Goal: Find specific page/section: Find specific page/section

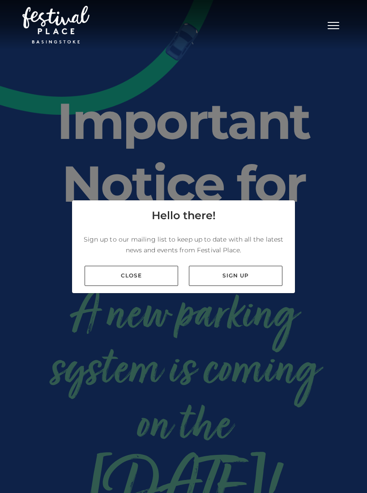
click at [138, 285] on link "Close" at bounding box center [132, 276] width 94 height 20
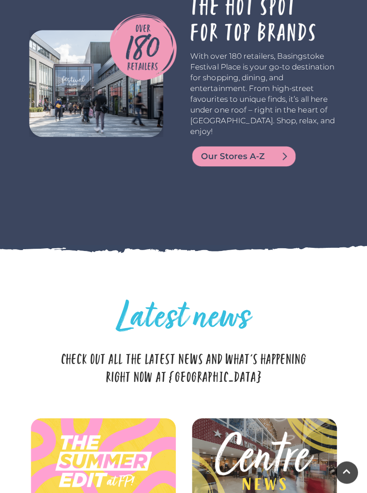
scroll to position [1957, 0]
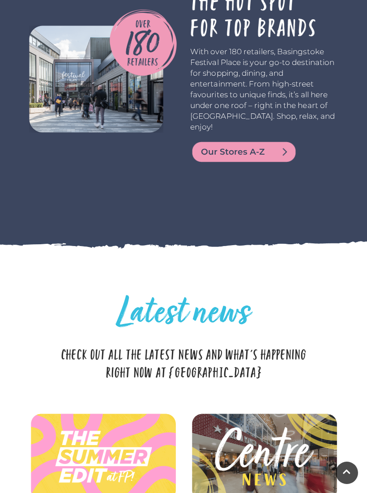
click at [258, 158] on span "Our Stores A-Z" at bounding box center [255, 152] width 108 height 13
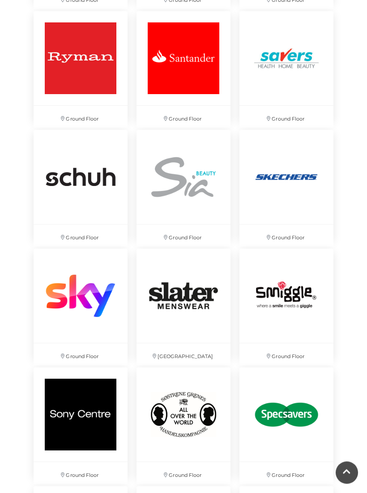
scroll to position [3679, 0]
click at [179, 421] on img at bounding box center [184, 414] width 94 height 94
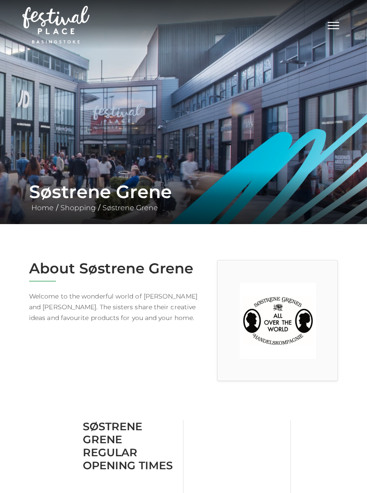
click at [338, 25] on span "Toggle navigation" at bounding box center [334, 25] width 12 height 1
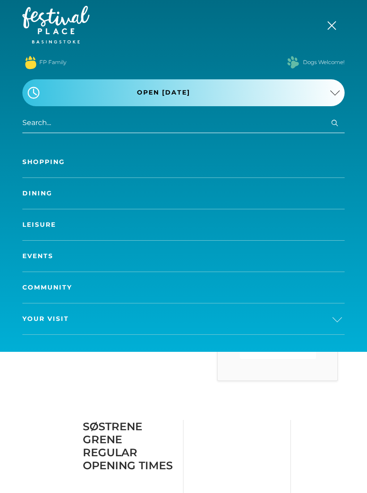
click at [335, 20] on button "Toggle navigation" at bounding box center [334, 24] width 22 height 13
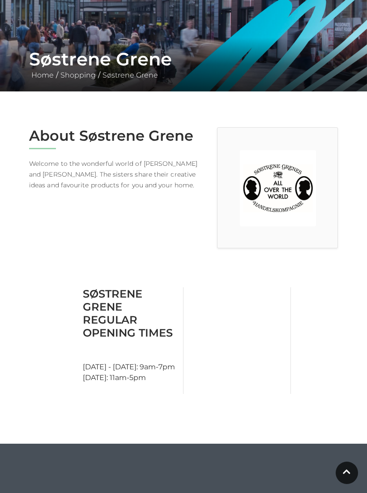
scroll to position [140, 0]
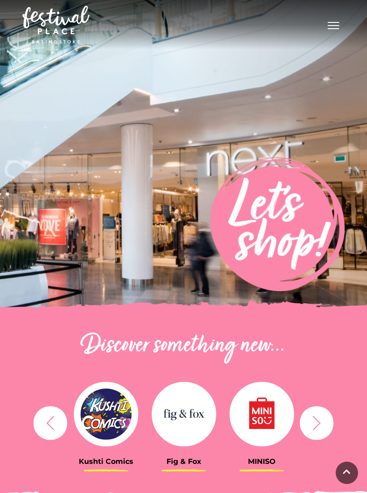
scroll to position [3694, 0]
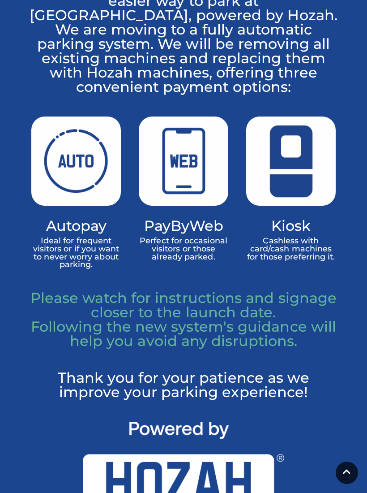
scroll to position [658, 0]
